Goal: Information Seeking & Learning: Find specific fact

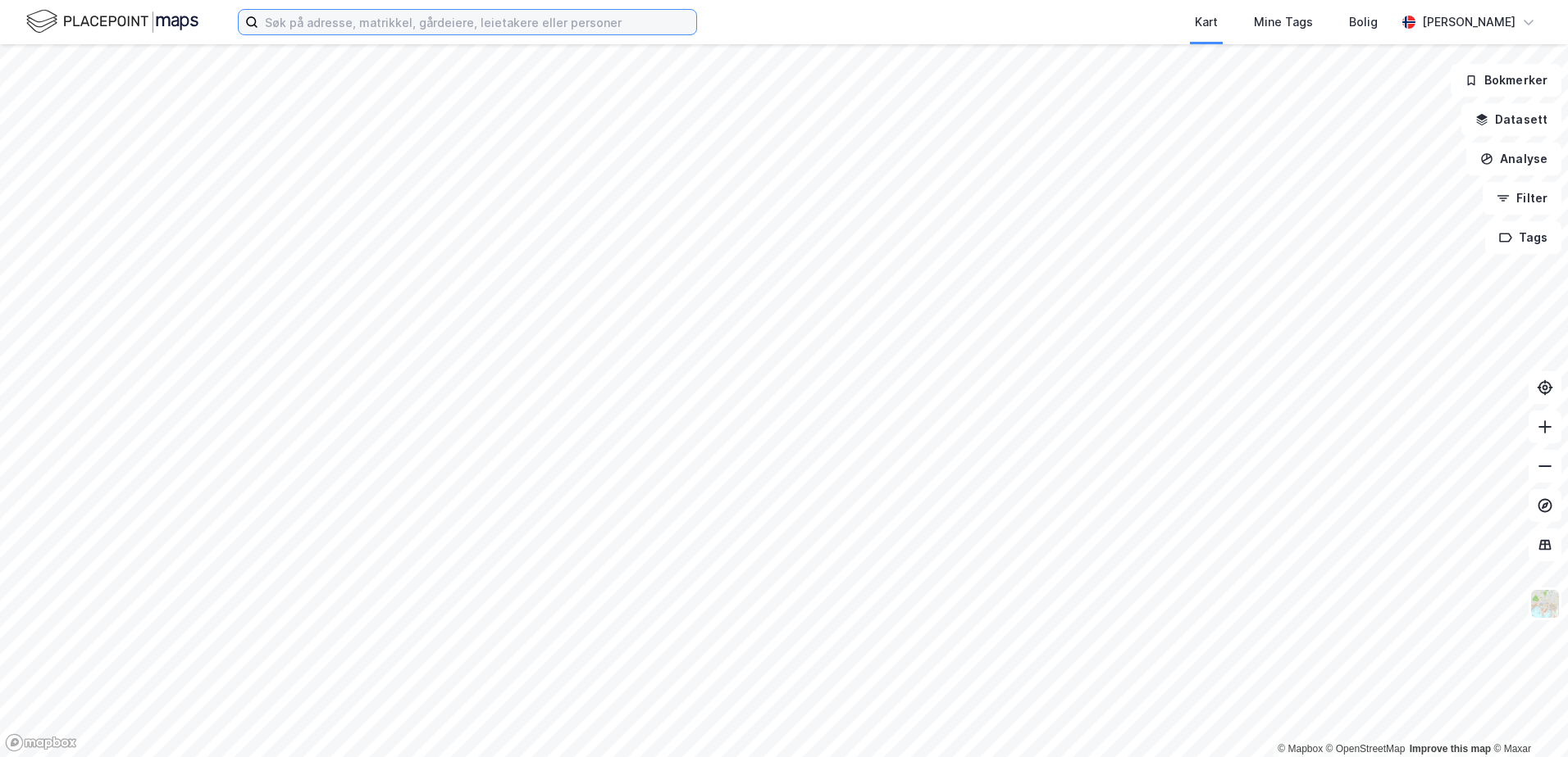
click at [401, 27] on input at bounding box center [477, 22] width 438 height 25
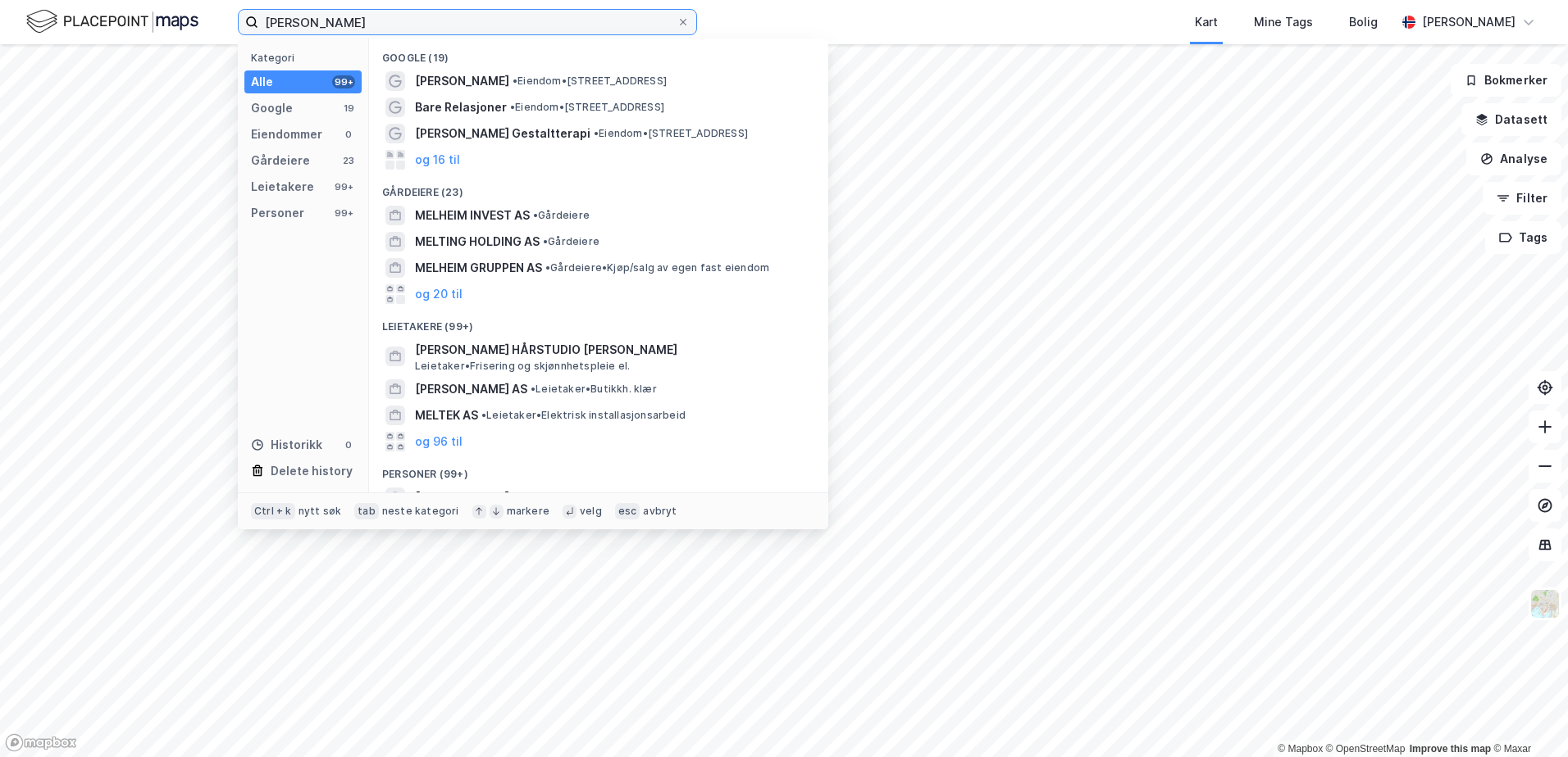
click at [482, 32] on input "[PERSON_NAME]" at bounding box center [467, 22] width 418 height 25
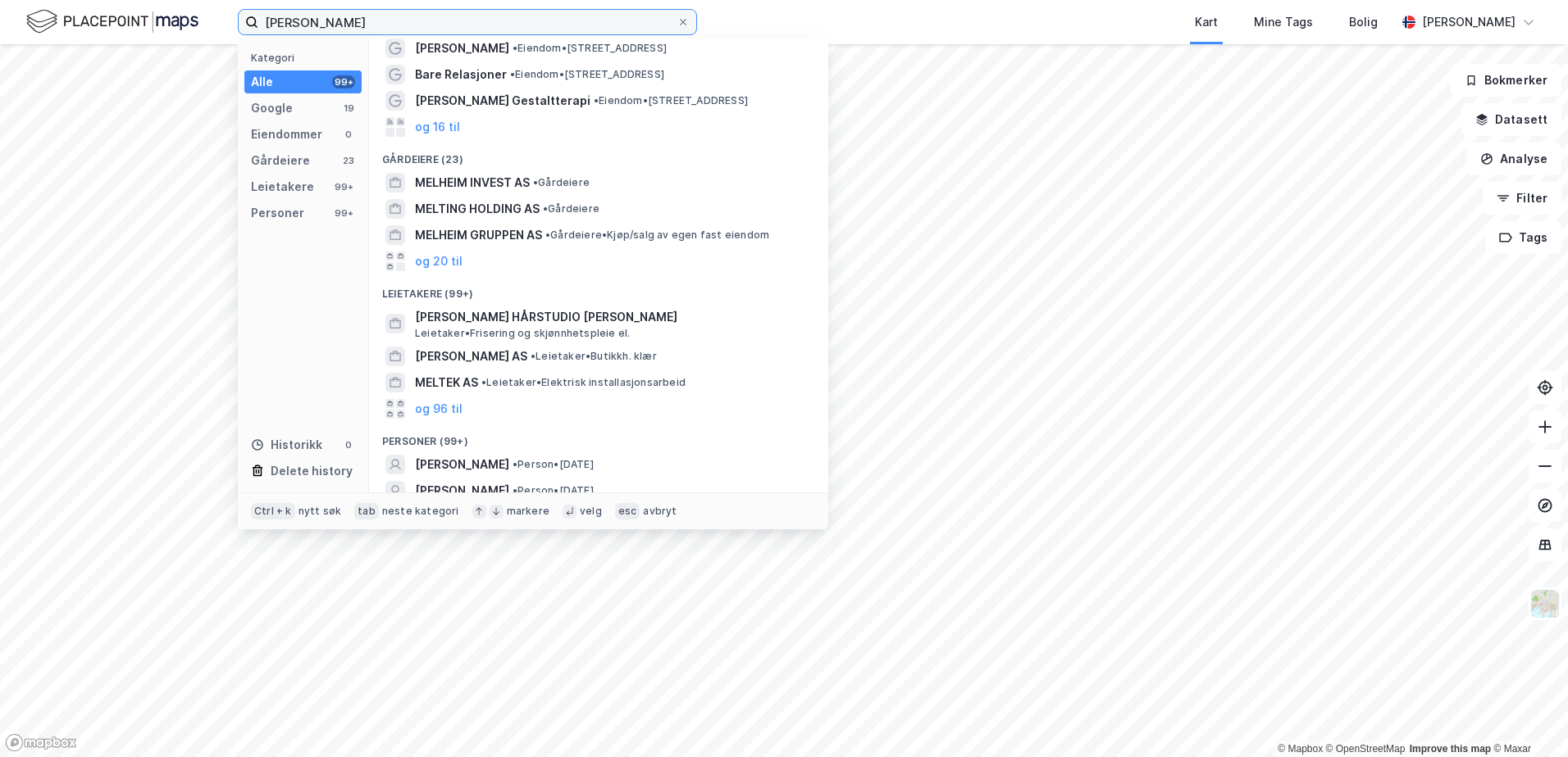
scroll to position [97, 0]
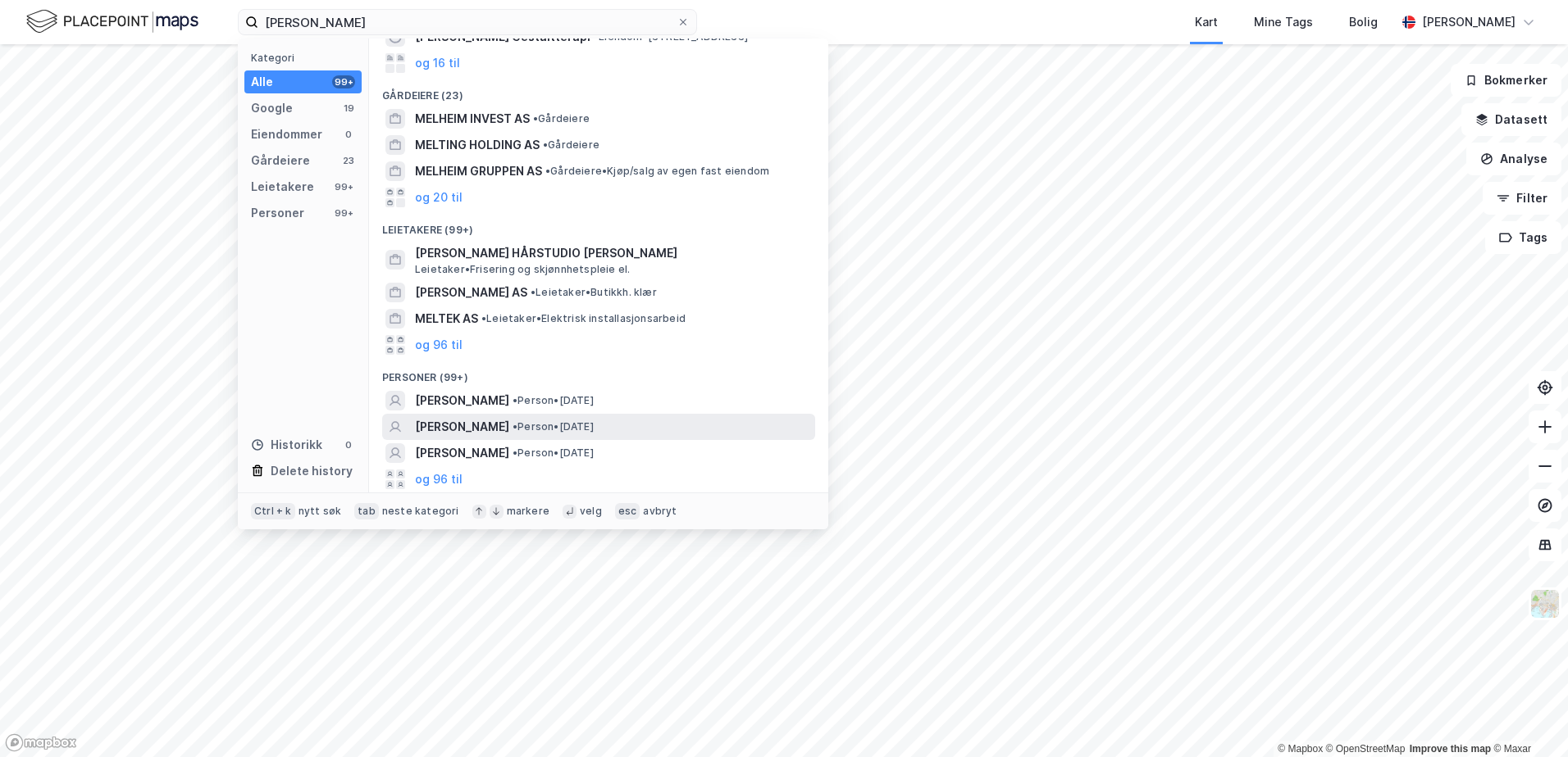
click at [509, 428] on span "[PERSON_NAME]" at bounding box center [462, 427] width 94 height 20
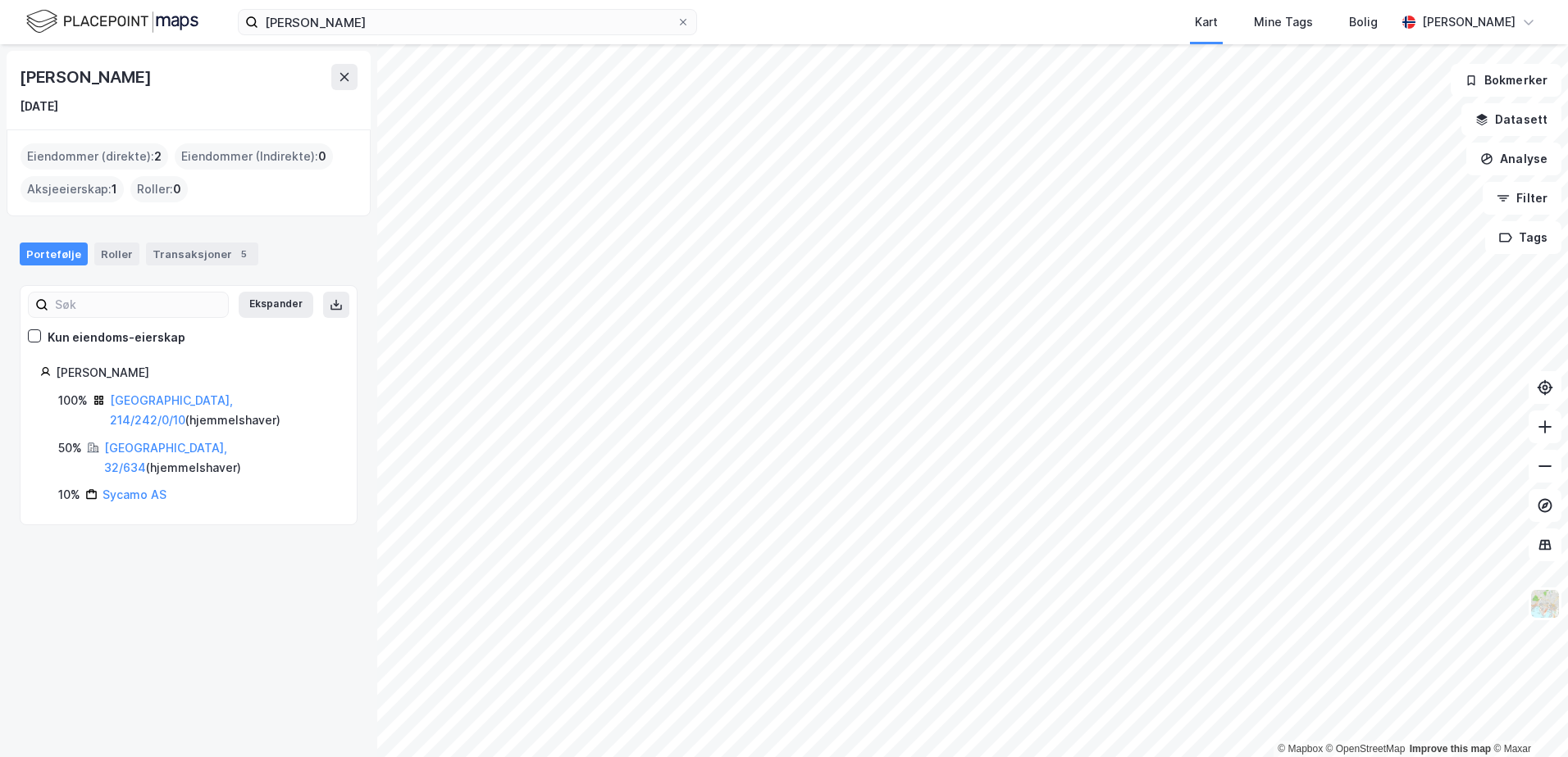
click at [91, 189] on div "Aksjeeierskap : 1" at bounding box center [72, 189] width 103 height 27
click at [130, 156] on div "Eiendommer (direkte) : 2" at bounding box center [94, 157] width 148 height 27
click at [212, 156] on div "Eiendommer (Indirekte) : 0" at bounding box center [253, 157] width 158 height 27
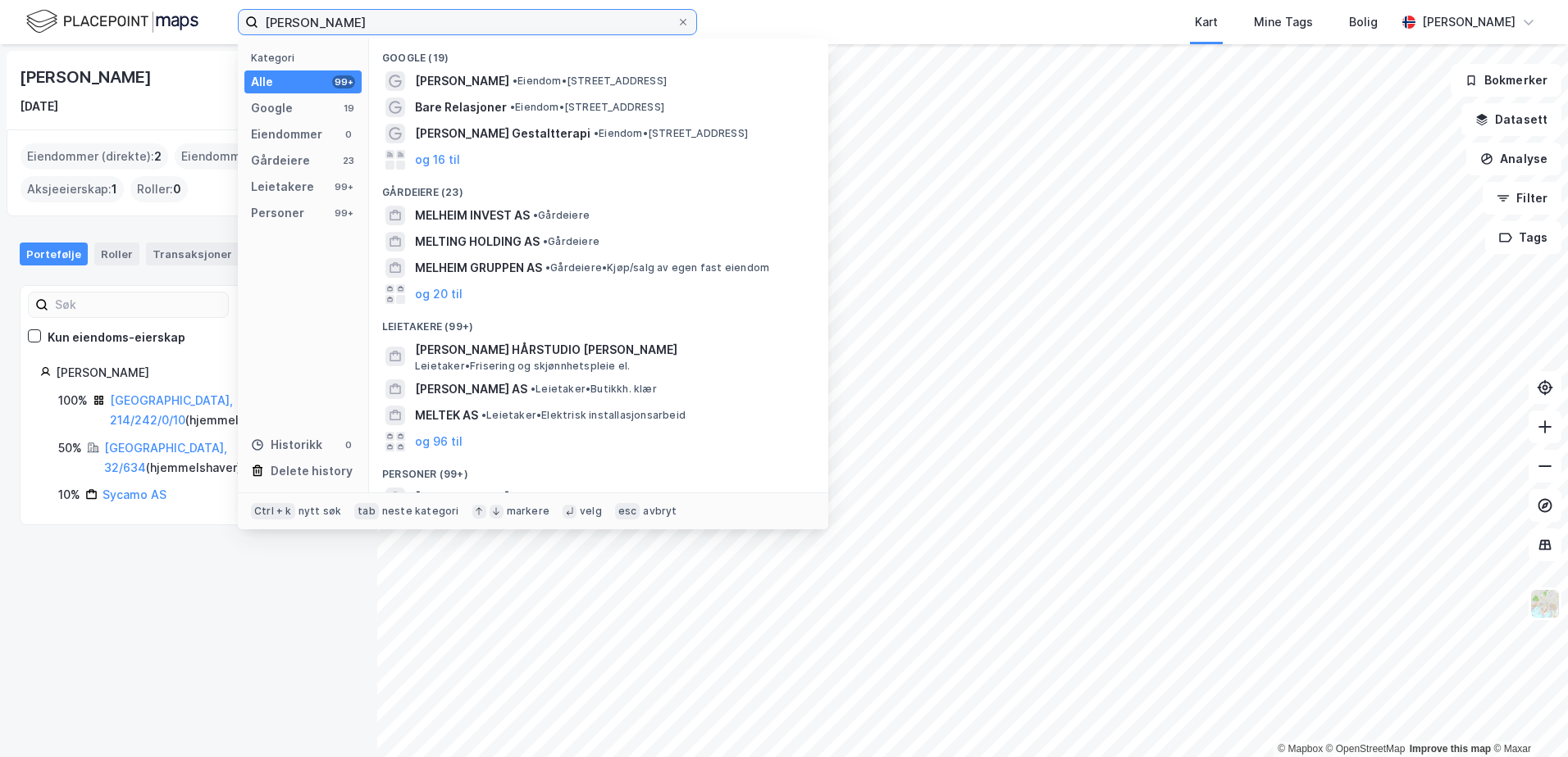
drag, startPoint x: 379, startPoint y: 21, endPoint x: 254, endPoint y: 3, distance: 126.3
click at [254, 3] on div "[PERSON_NAME] Kategori Alle 99+ Google 19 Eiendommer 0 Gårdeiere 23 Leietakere …" at bounding box center [784, 22] width 1568 height 44
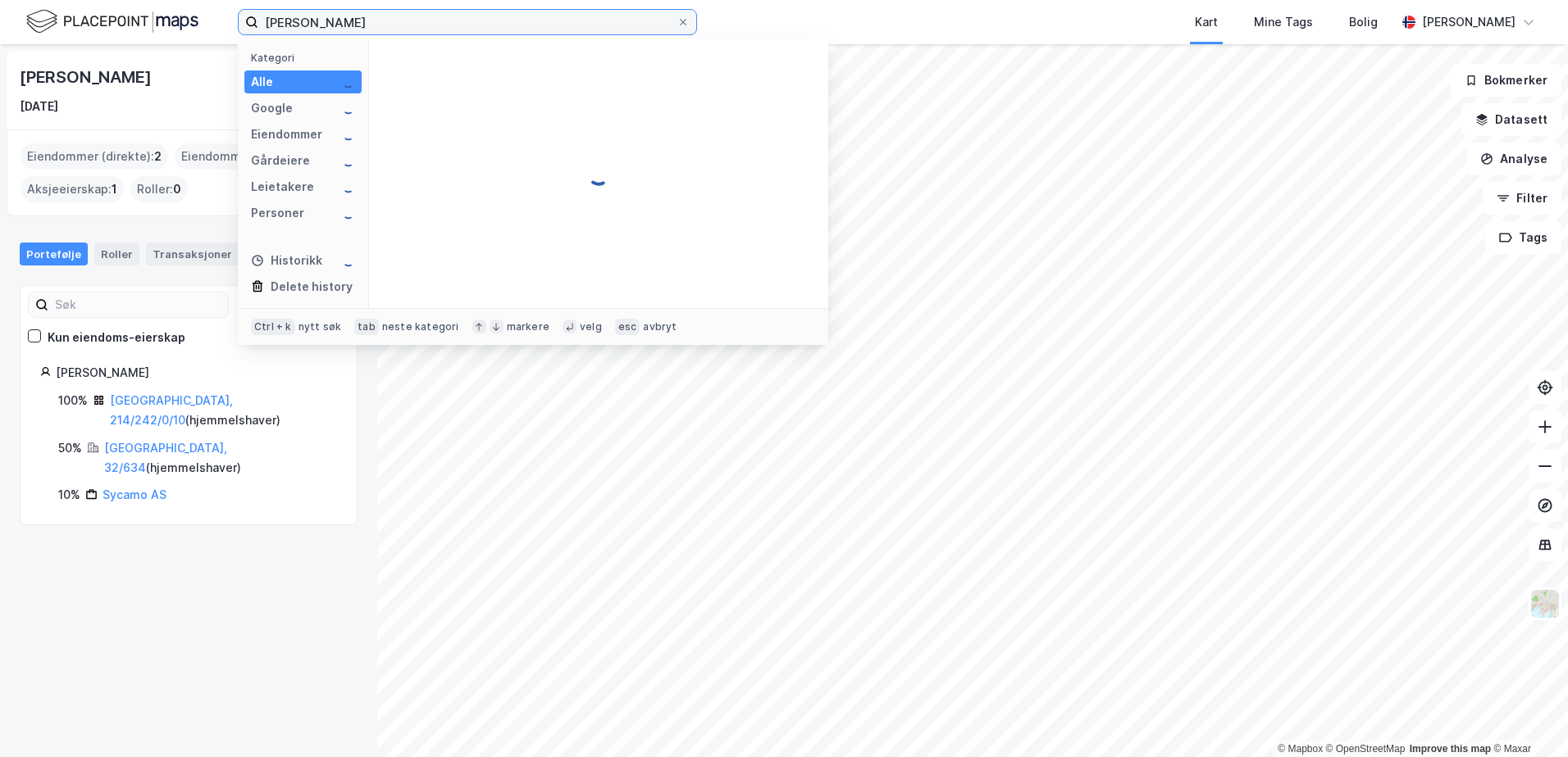
type input "[PERSON_NAME]"
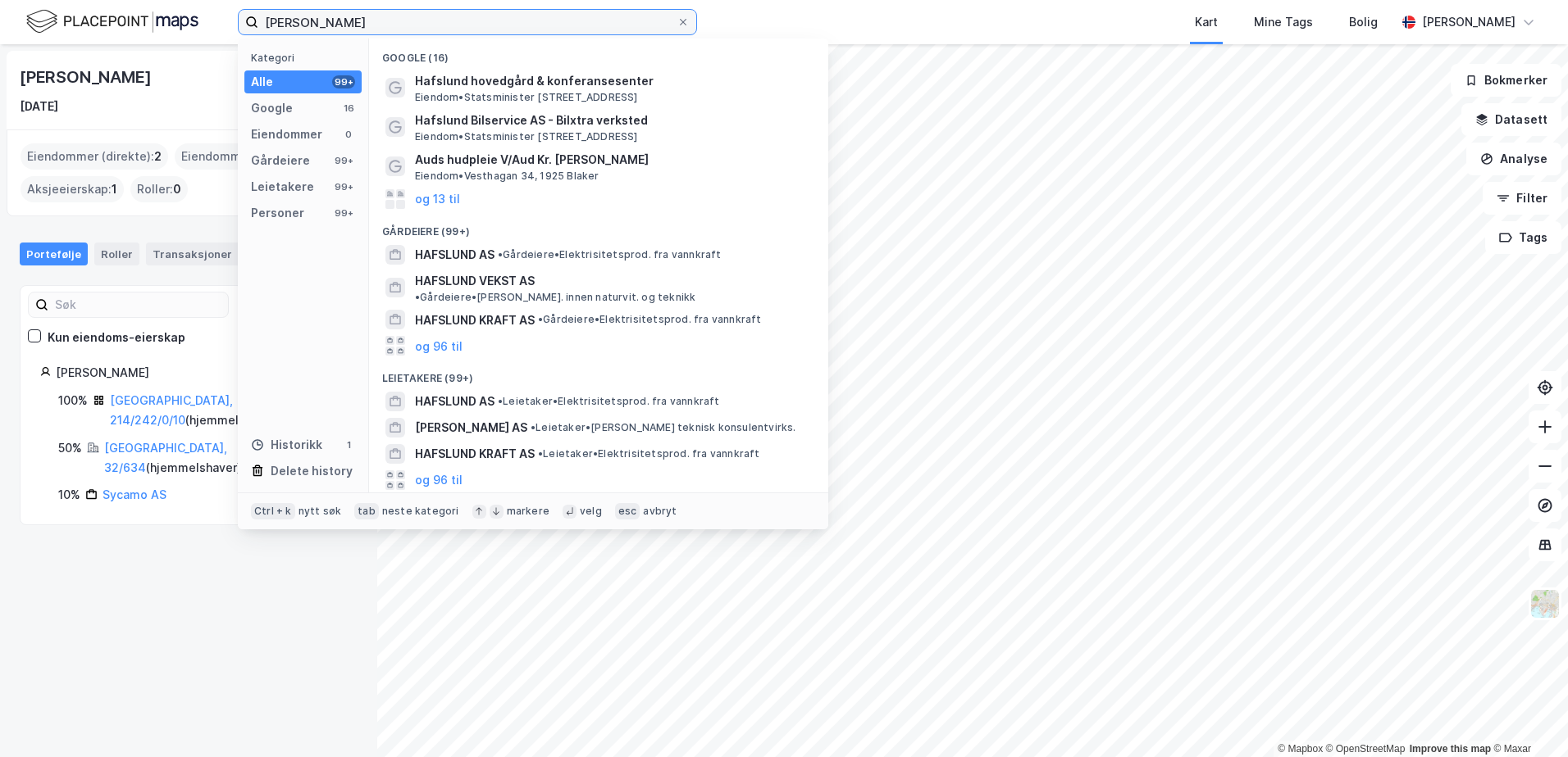
click at [417, 22] on input "[PERSON_NAME]" at bounding box center [467, 22] width 418 height 25
